Goal: Task Accomplishment & Management: Manage account settings

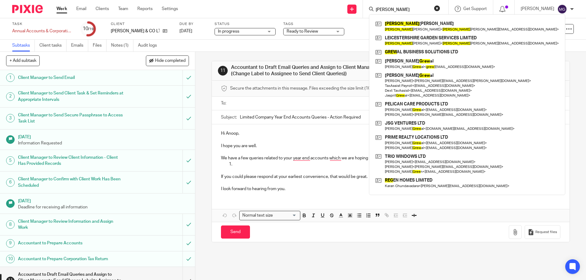
click at [359, 34] on div "Task Annual Accounts & Corporation Tax Return - December 31, 2024 Save Annual A…" at bounding box center [246, 29] width 468 height 15
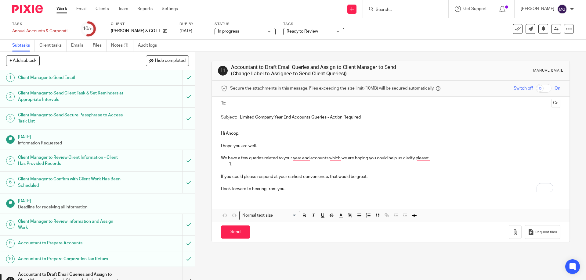
click at [397, 7] on input "Search" at bounding box center [402, 9] width 55 height 5
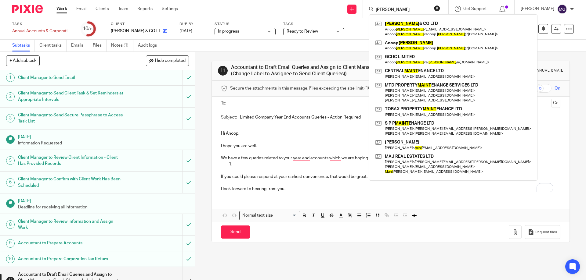
type input "maini"
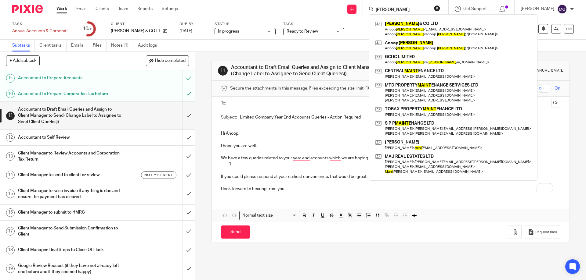
scroll to position [104, 0]
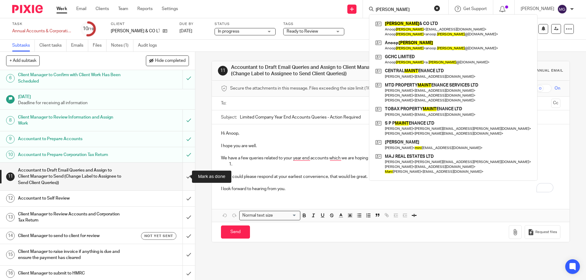
click at [182, 172] on input "submit" at bounding box center [97, 177] width 195 height 28
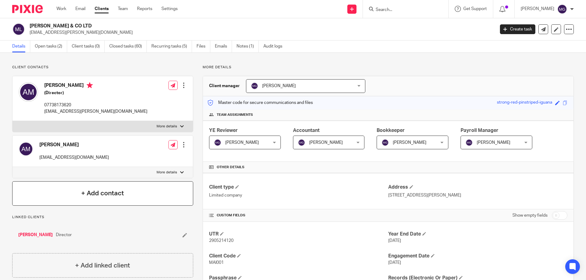
scroll to position [122, 0]
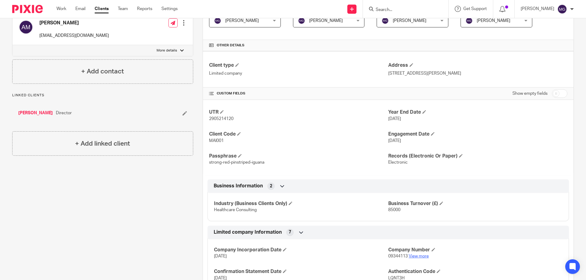
click at [410, 254] on link "View more" at bounding box center [419, 256] width 20 height 4
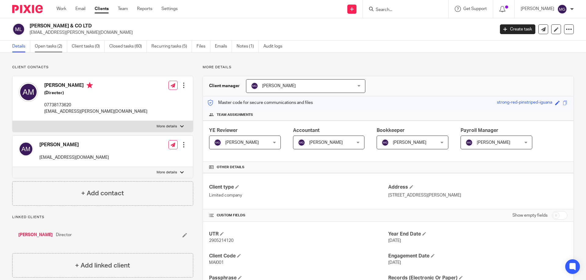
click at [47, 46] on link "Open tasks (2)" at bounding box center [51, 47] width 32 height 12
click at [28, 232] on link "Anoop Maini" at bounding box center [35, 235] width 34 height 6
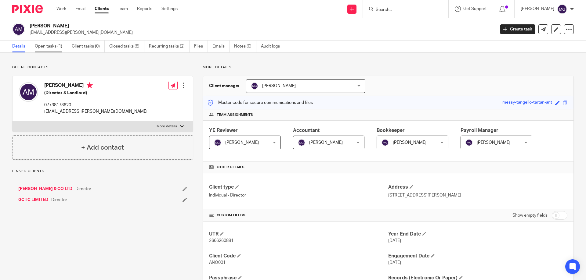
click at [45, 49] on link "Open tasks (1)" at bounding box center [51, 47] width 32 height 12
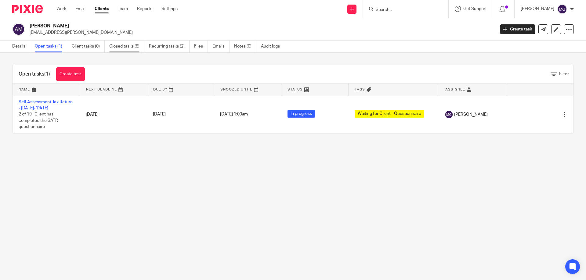
click at [130, 51] on link "Closed tasks (8)" at bounding box center [126, 47] width 35 height 12
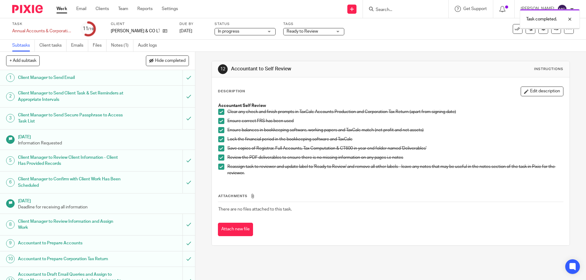
scroll to position [122, 0]
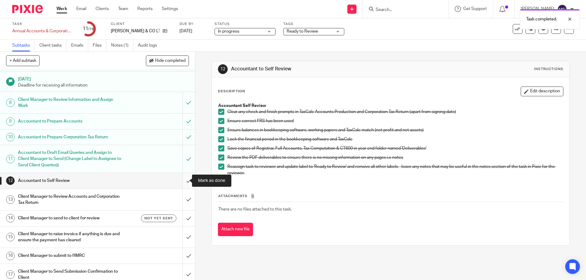
click at [181, 182] on input "submit" at bounding box center [97, 180] width 195 height 15
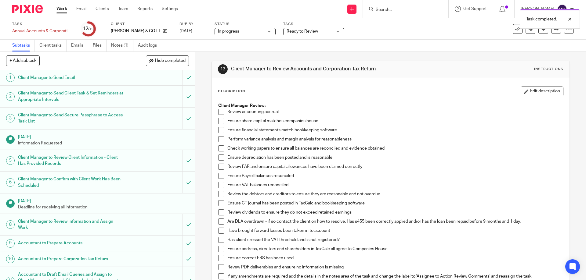
scroll to position [165, 0]
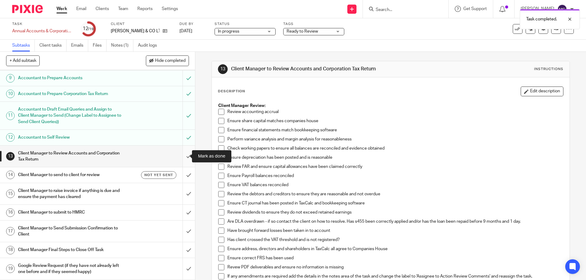
click at [183, 156] on input "submit" at bounding box center [97, 157] width 195 height 22
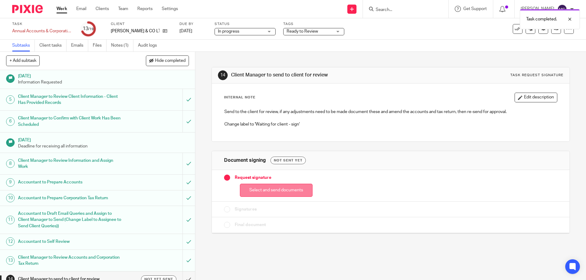
scroll to position [122, 0]
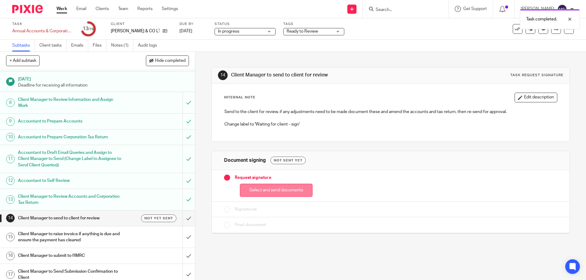
click at [261, 194] on button "Select and send documents" at bounding box center [276, 190] width 73 height 13
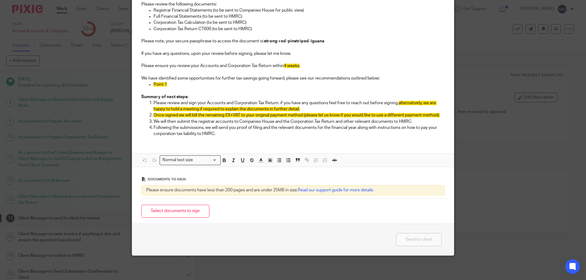
scroll to position [14, 0]
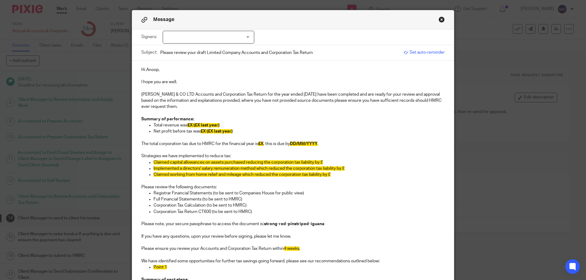
click at [441, 22] on button "Close modal" at bounding box center [441, 19] width 6 height 6
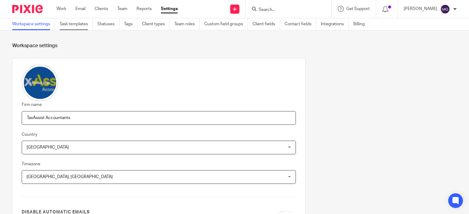
click at [86, 29] on link "Task templates" at bounding box center [75, 24] width 33 height 12
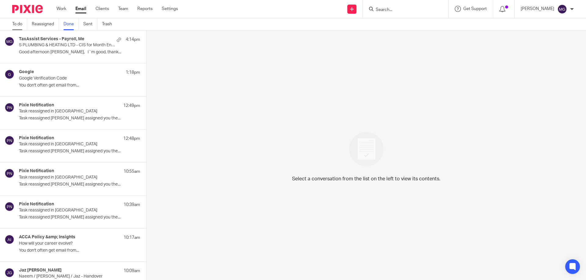
click at [23, 25] on link "To do" at bounding box center [19, 24] width 15 height 12
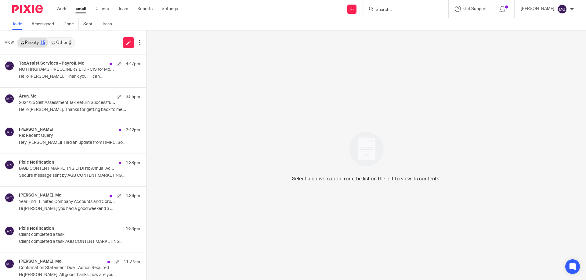
click at [67, 45] on link "Other 3" at bounding box center [61, 43] width 26 height 10
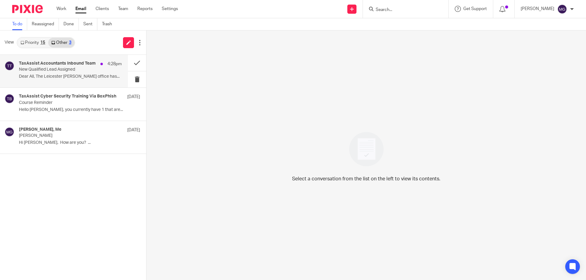
click at [42, 69] on p "New Qualified Lead Assigned" at bounding box center [60, 69] width 82 height 5
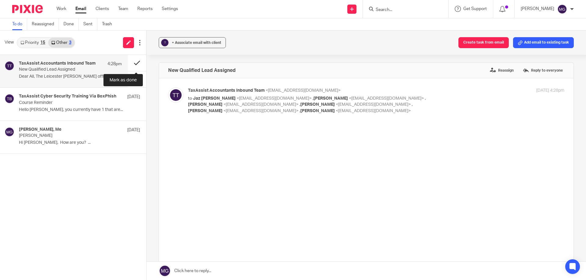
drag, startPoint x: 138, startPoint y: 63, endPoint x: 135, endPoint y: 62, distance: 3.2
click at [138, 62] on button at bounding box center [137, 63] width 18 height 16
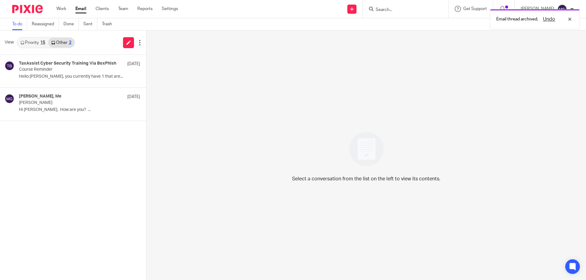
click at [18, 39] on link "Priority 15" at bounding box center [32, 43] width 31 height 10
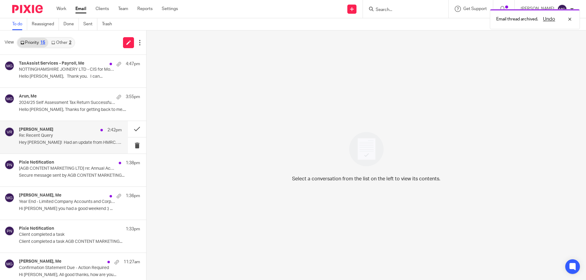
click at [69, 145] on p "Hey [PERSON_NAME]! Had an update from HMRC. So..." at bounding box center [70, 142] width 103 height 5
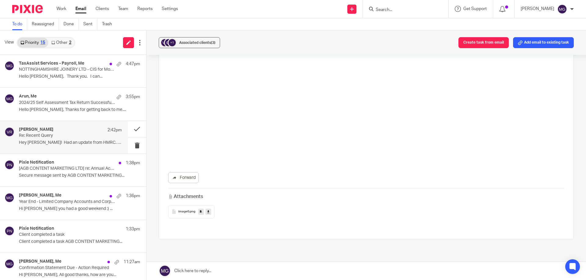
scroll to position [1241, 0]
